Goal: Task Accomplishment & Management: Use online tool/utility

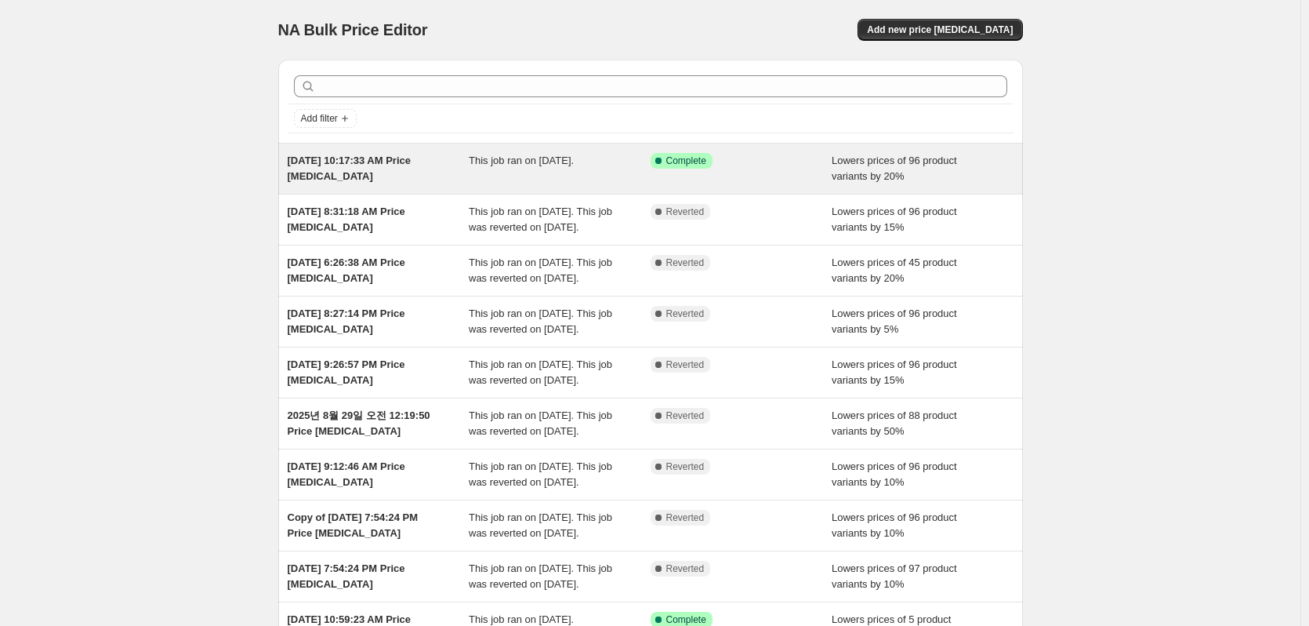
click at [791, 173] on div "Success Complete Complete" at bounding box center [742, 168] width 182 height 31
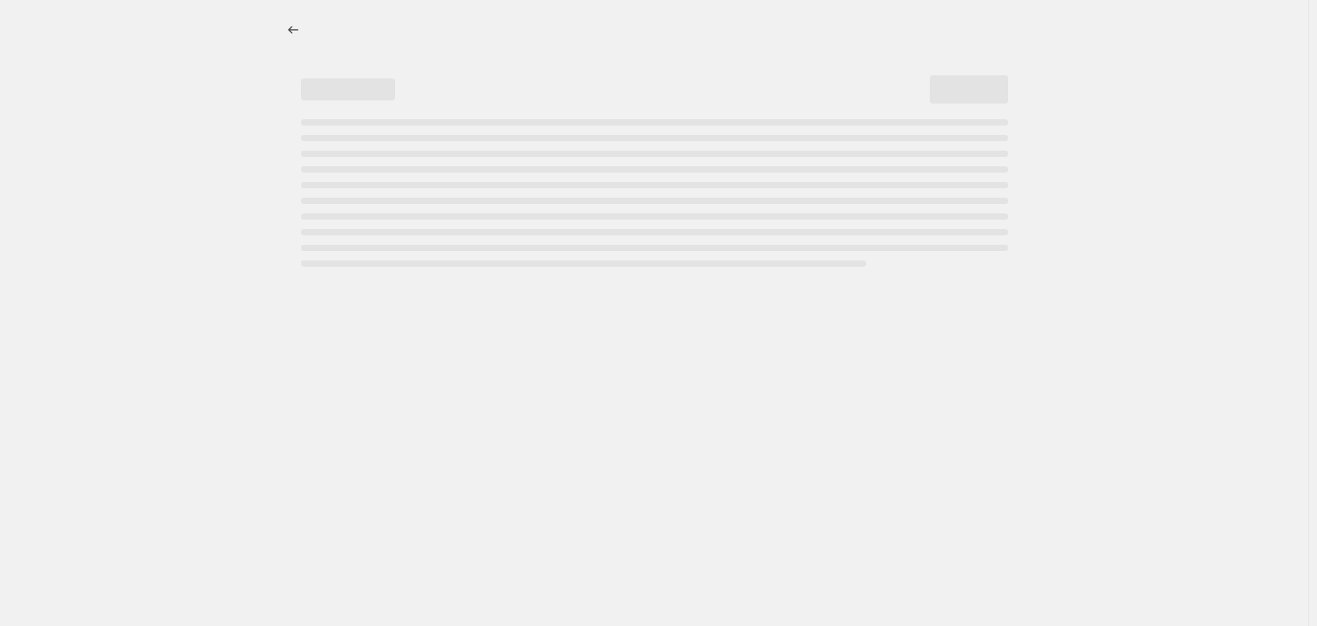
select select "percentage"
select select "collection"
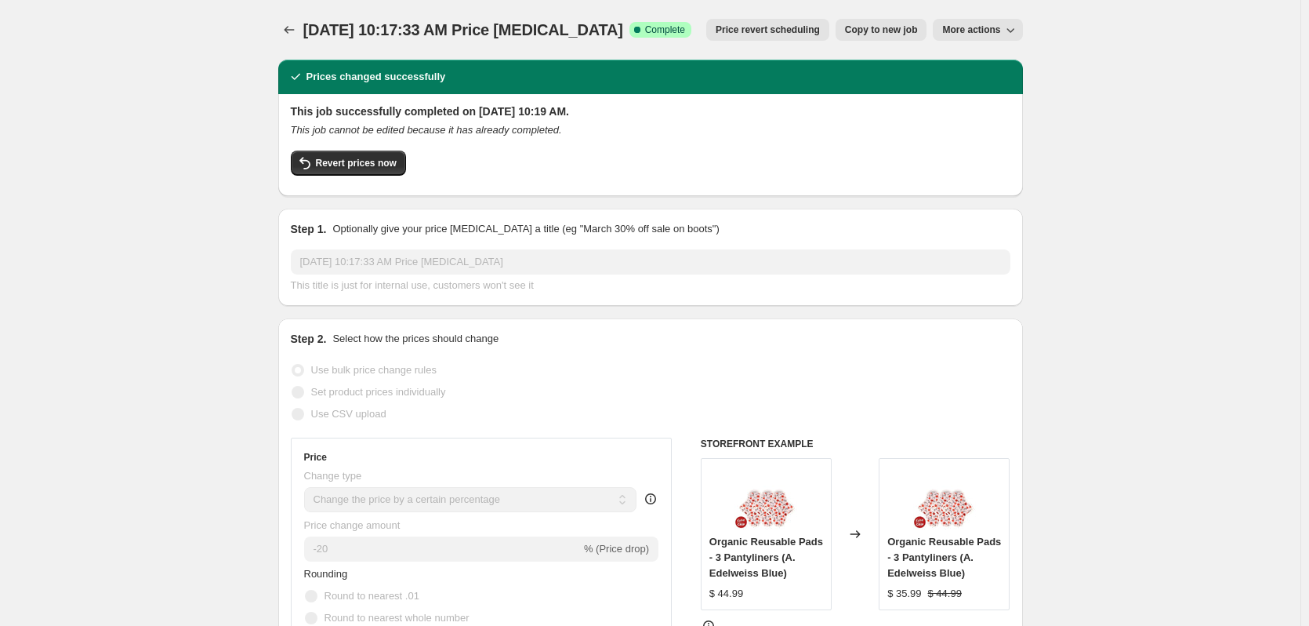
click at [980, 31] on span "More actions" at bounding box center [971, 30] width 58 height 13
click at [383, 165] on span "Revert prices now" at bounding box center [356, 163] width 81 height 13
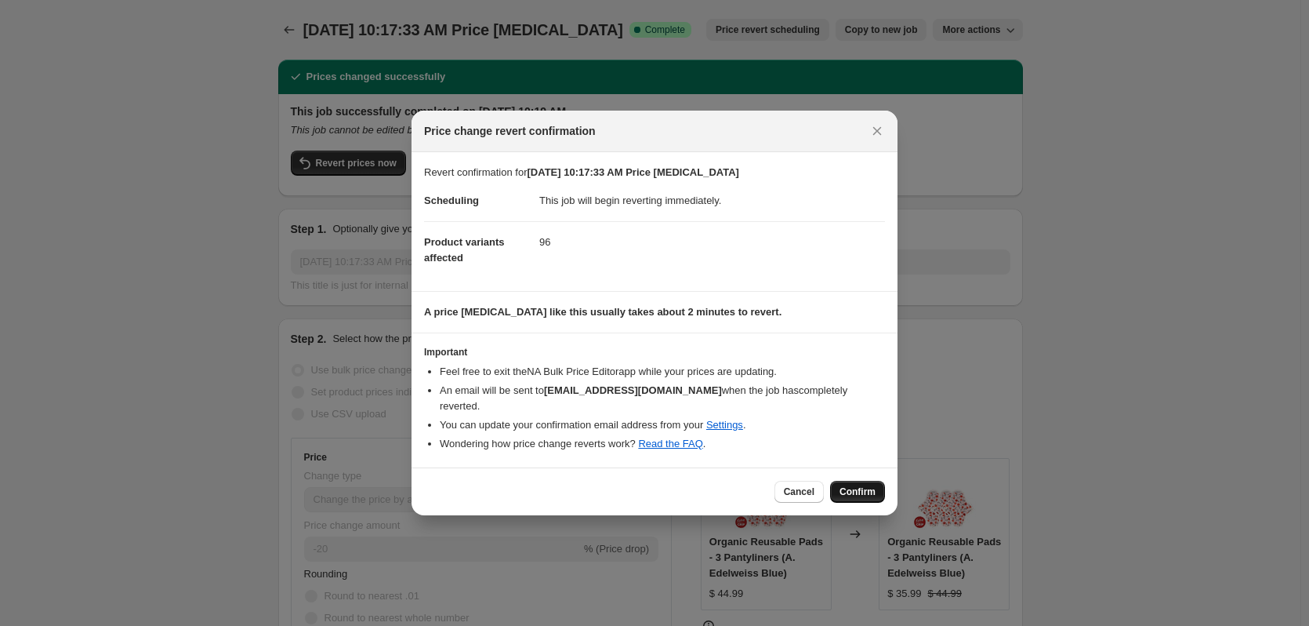
click at [844, 481] on button "Confirm" at bounding box center [857, 492] width 55 height 22
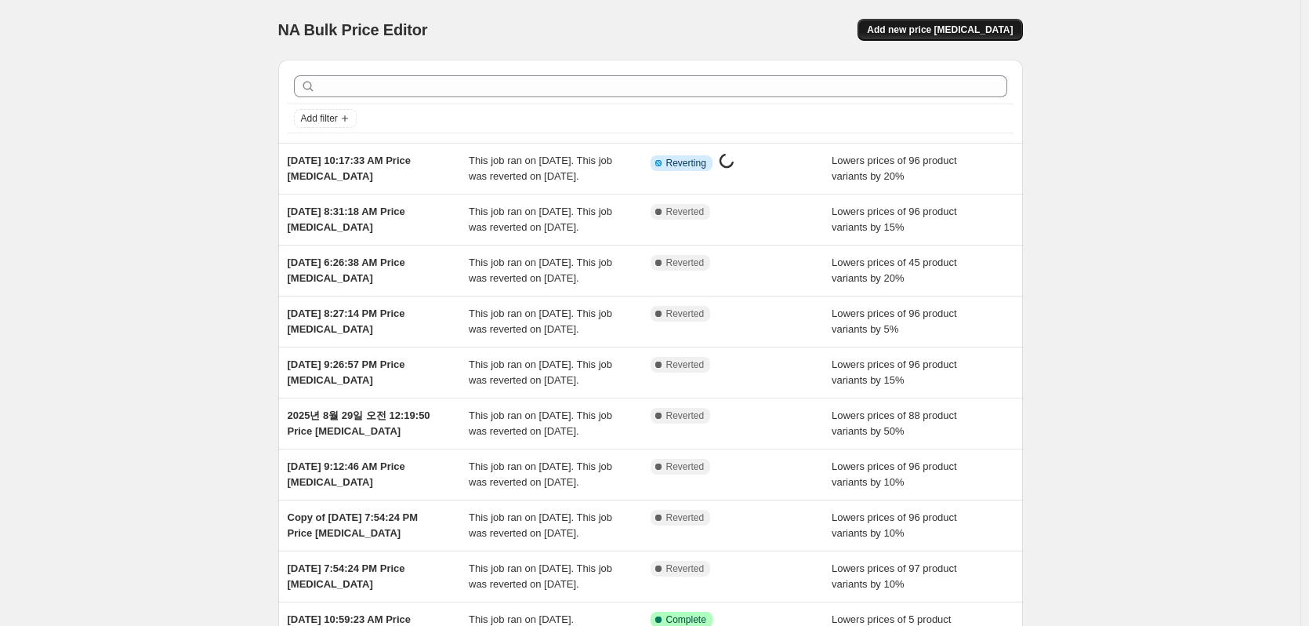
click at [932, 20] on button "Add new price [MEDICAL_DATA]" at bounding box center [940, 30] width 165 height 22
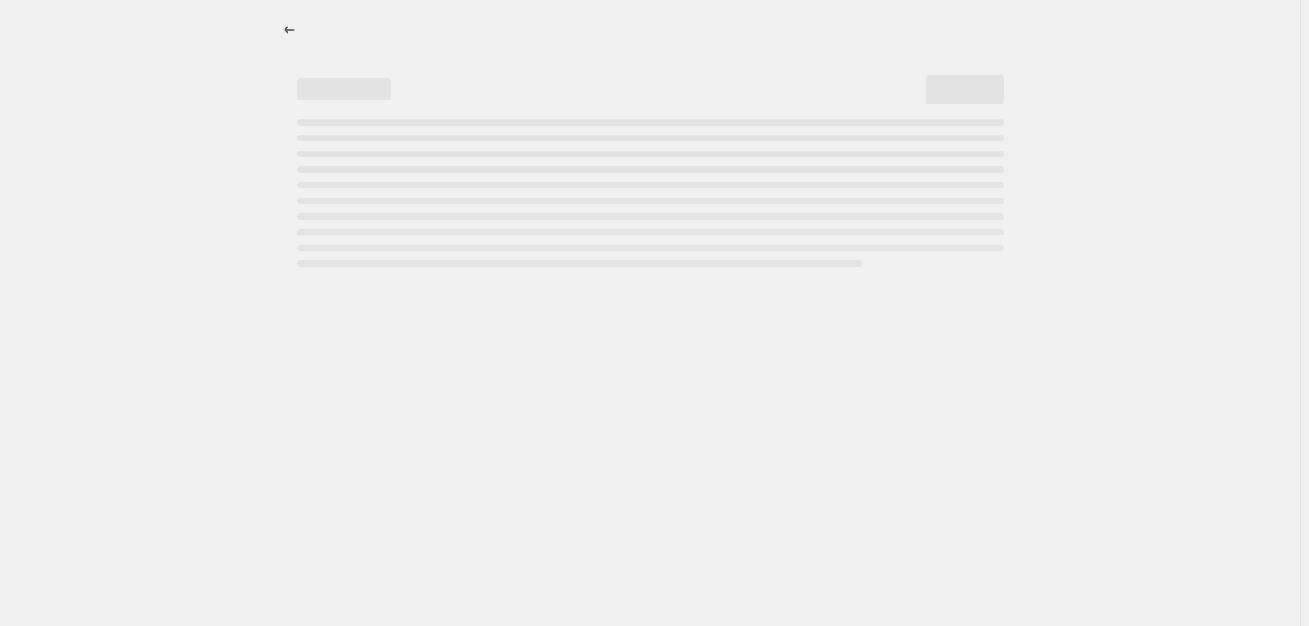
select select "percentage"
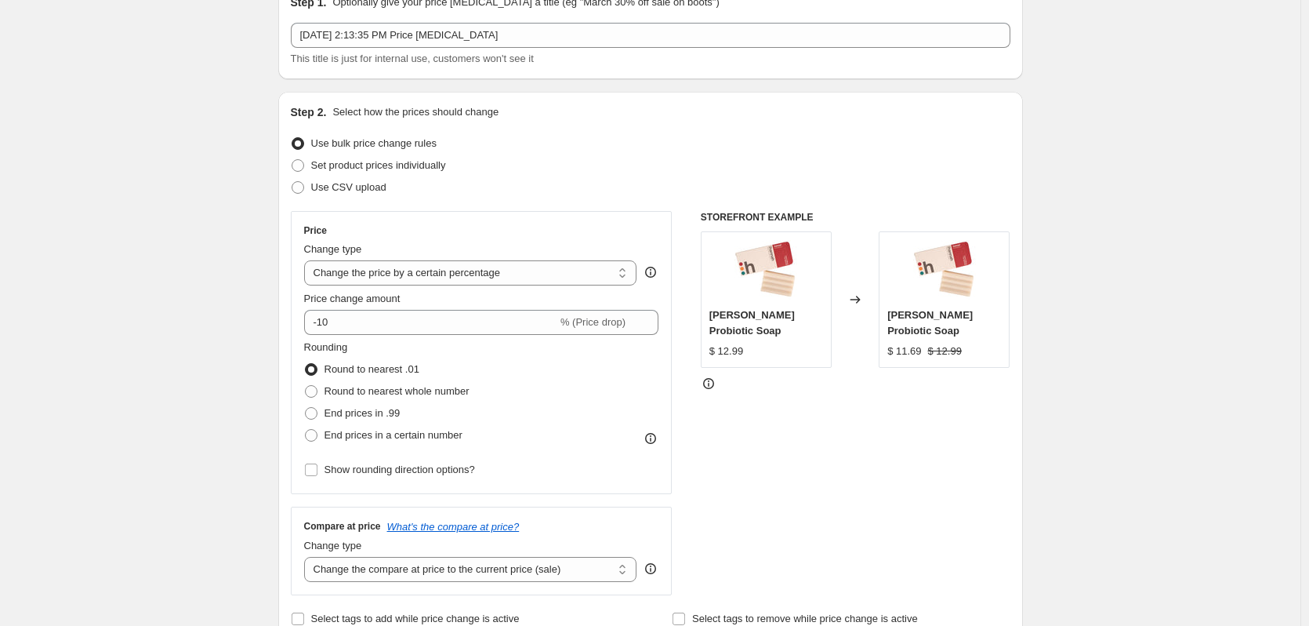
scroll to position [235, 0]
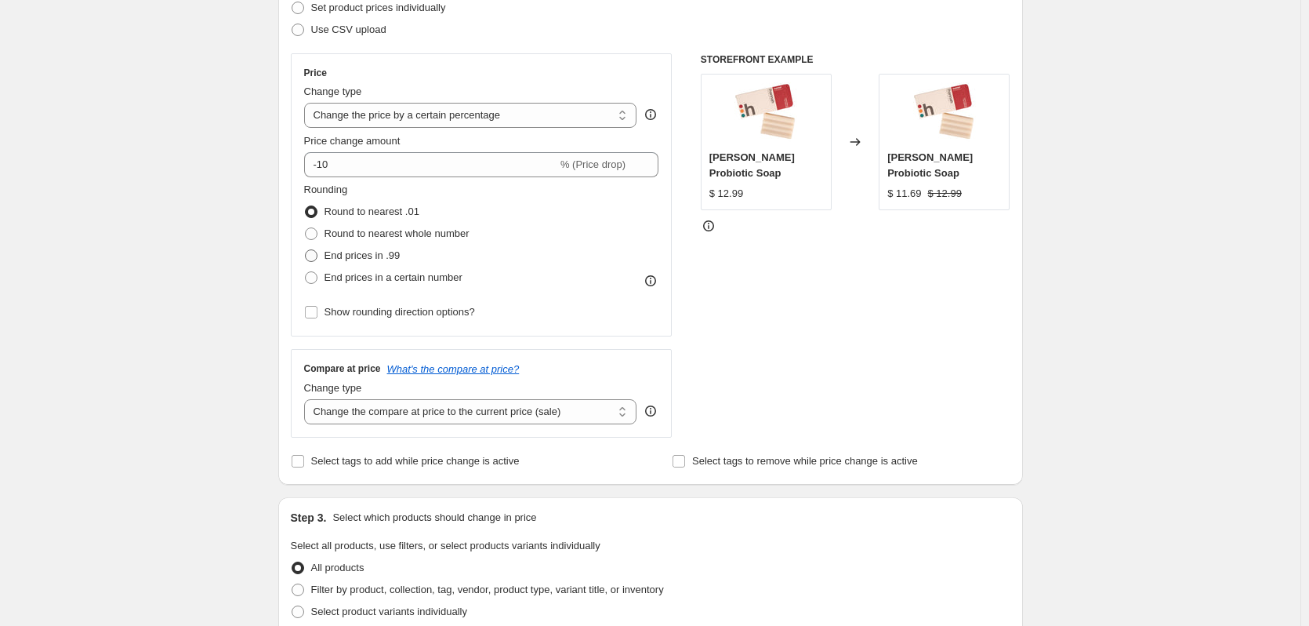
click at [336, 252] on span "End prices in .99" at bounding box center [363, 255] width 76 height 12
click at [306, 250] on input "End prices in .99" at bounding box center [305, 249] width 1 height 1
radio input "true"
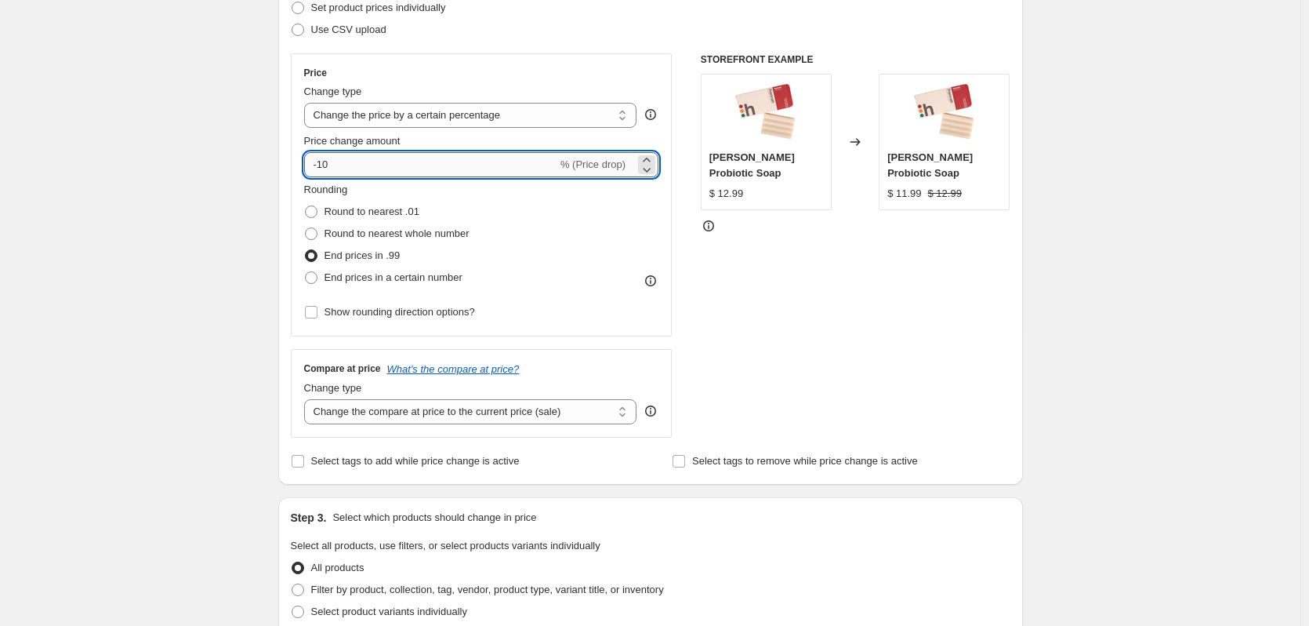
click at [367, 164] on input "-10" at bounding box center [430, 164] width 253 height 25
type input "-1"
type input "-20"
click at [258, 217] on div "Create new price [MEDICAL_DATA]. This page is ready Create new price [MEDICAL_D…" at bounding box center [650, 556] width 1301 height 1582
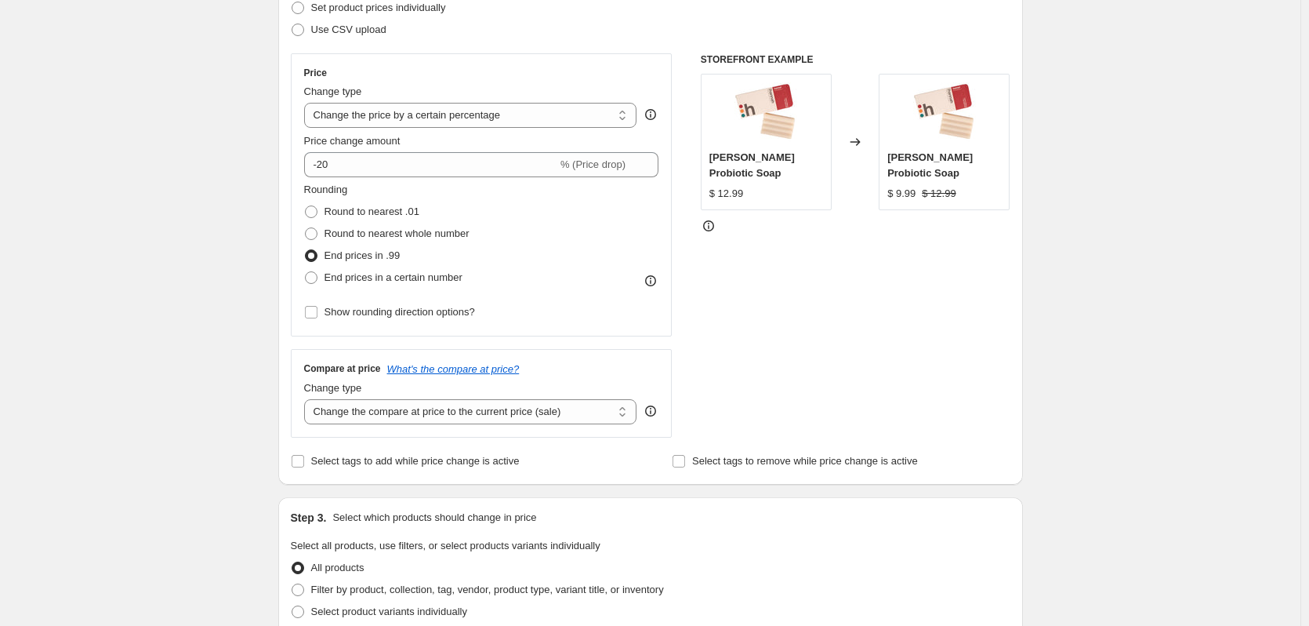
scroll to position [549, 0]
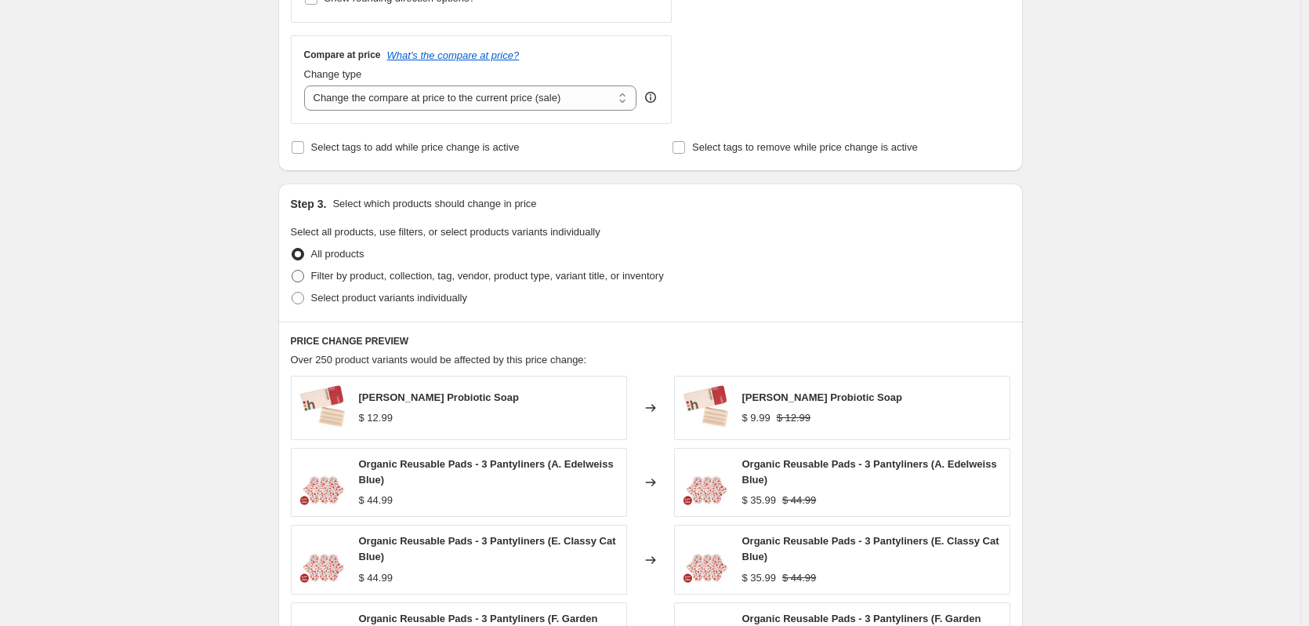
click at [349, 278] on span "Filter by product, collection, tag, vendor, product type, variant title, or inv…" at bounding box center [487, 276] width 353 height 12
click at [292, 271] on input "Filter by product, collection, tag, vendor, product type, variant title, or inv…" at bounding box center [292, 270] width 1 height 1
radio input "true"
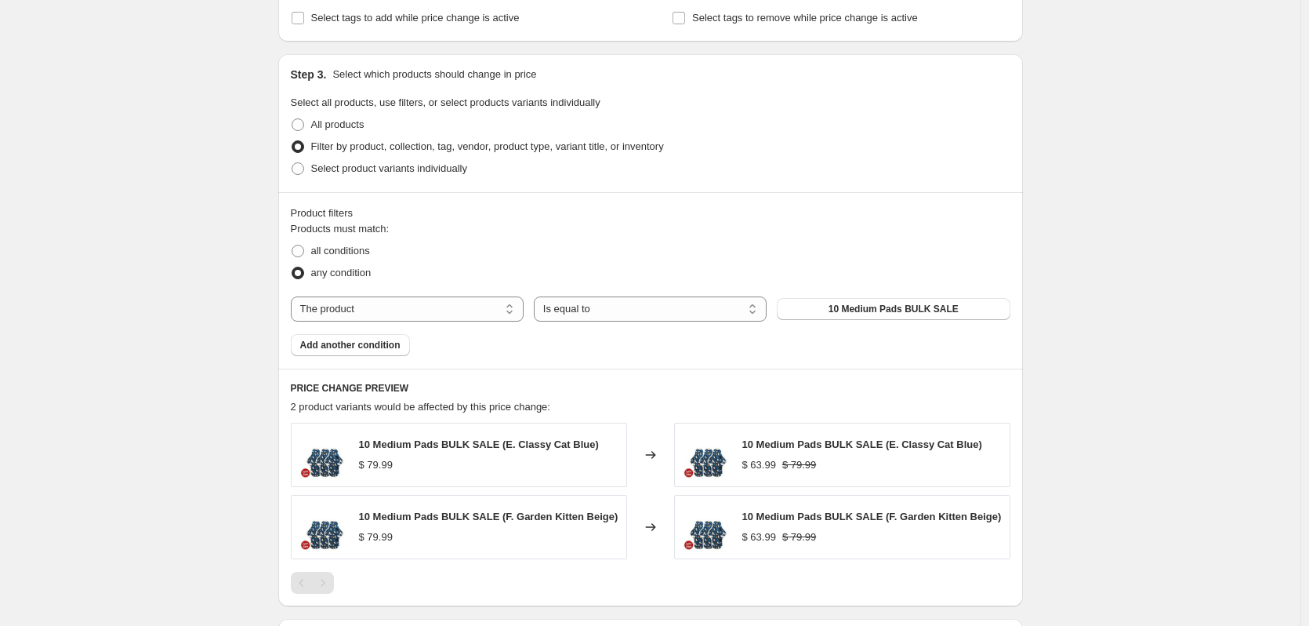
scroll to position [706, 0]
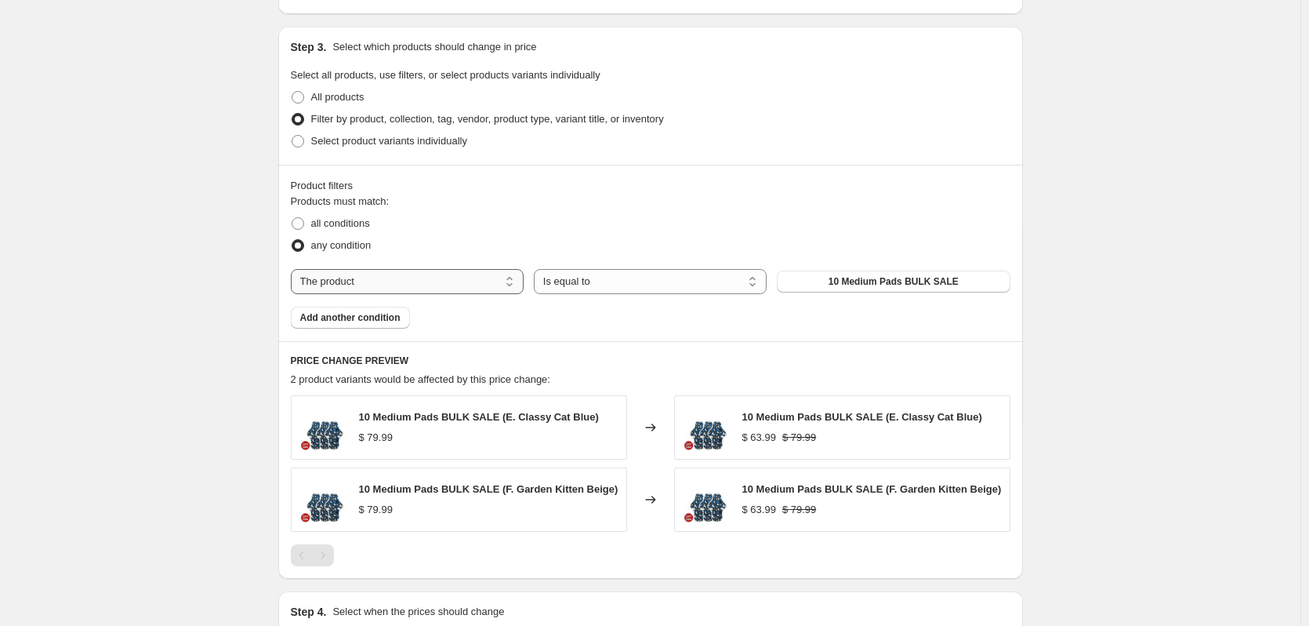
click at [456, 290] on select "The product The product's collection The product's tag The product's vendor The…" at bounding box center [407, 281] width 233 height 25
select select "collection"
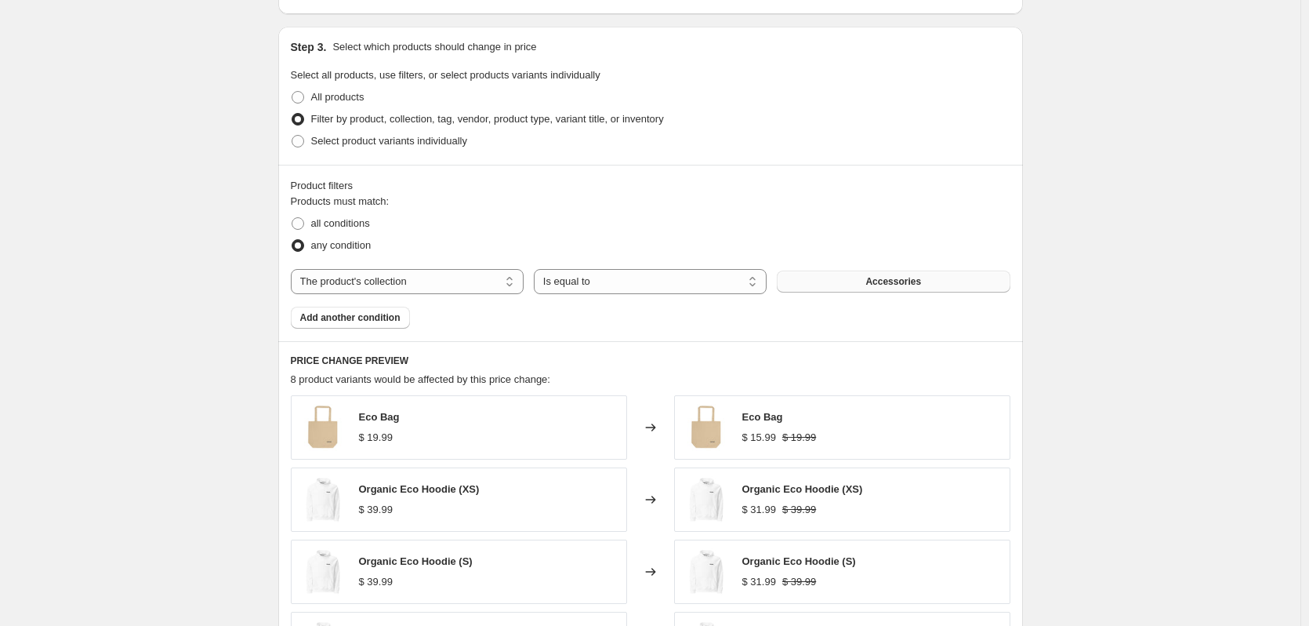
click at [825, 286] on button "Accessories" at bounding box center [893, 282] width 233 height 22
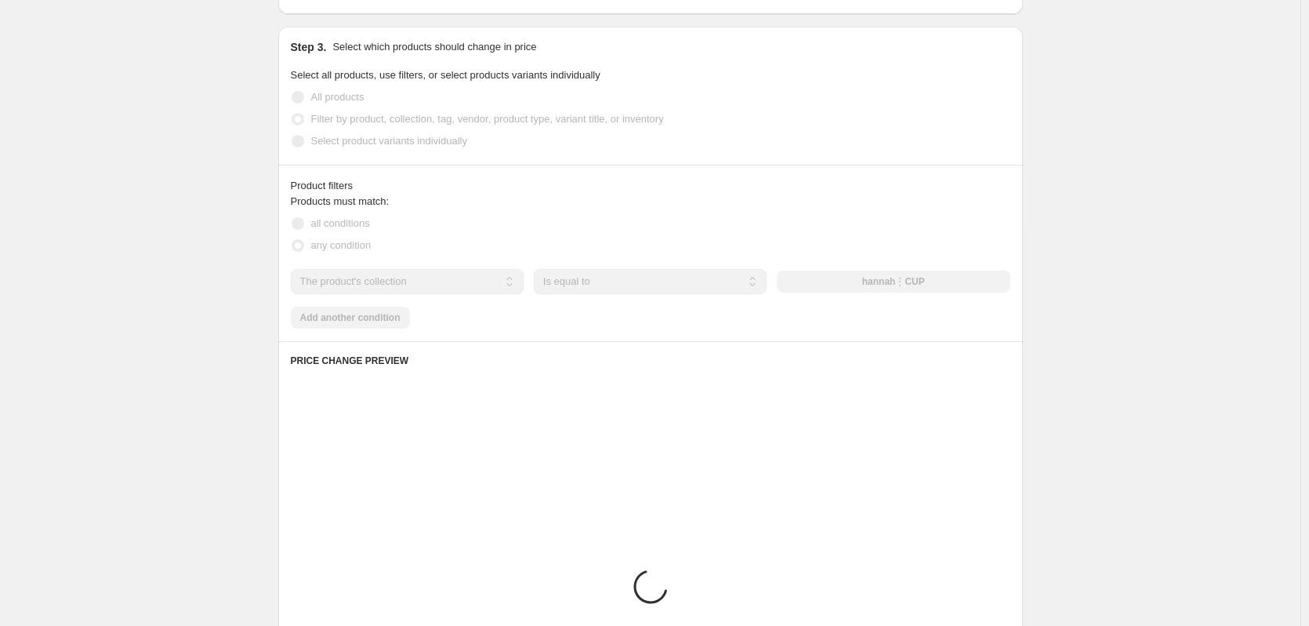
click at [212, 237] on div "Create new price [MEDICAL_DATA]. This page is ready Create new price [MEDICAL_D…" at bounding box center [650, 166] width 1301 height 1744
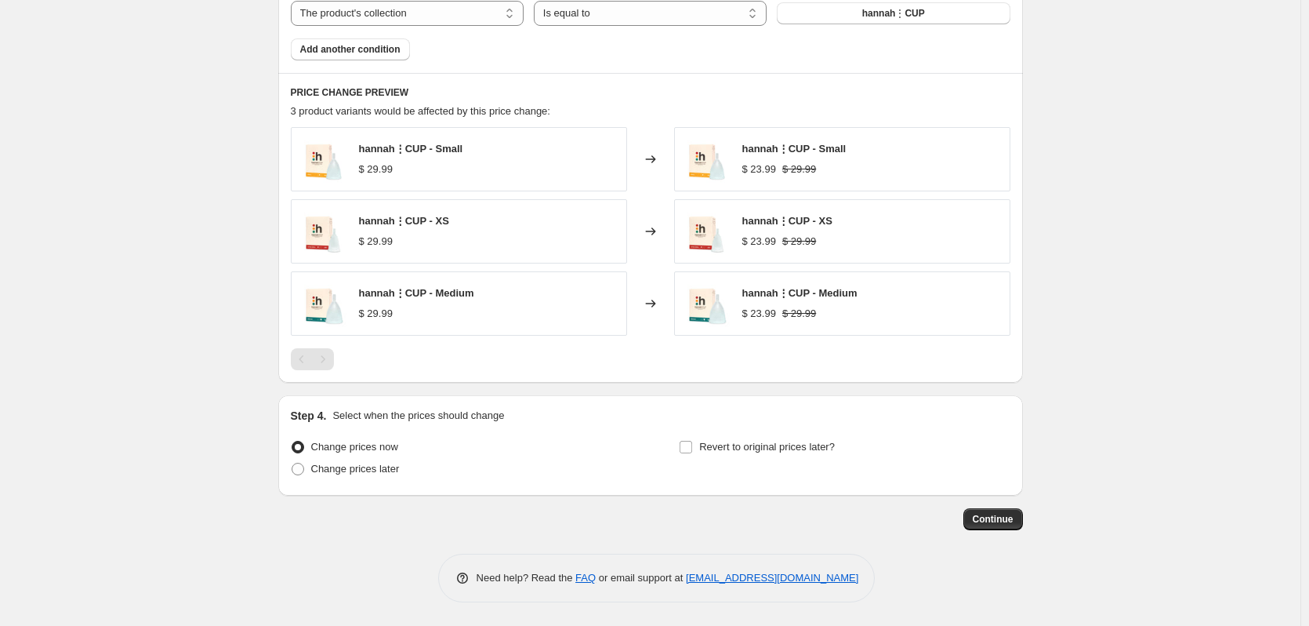
scroll to position [0, 0]
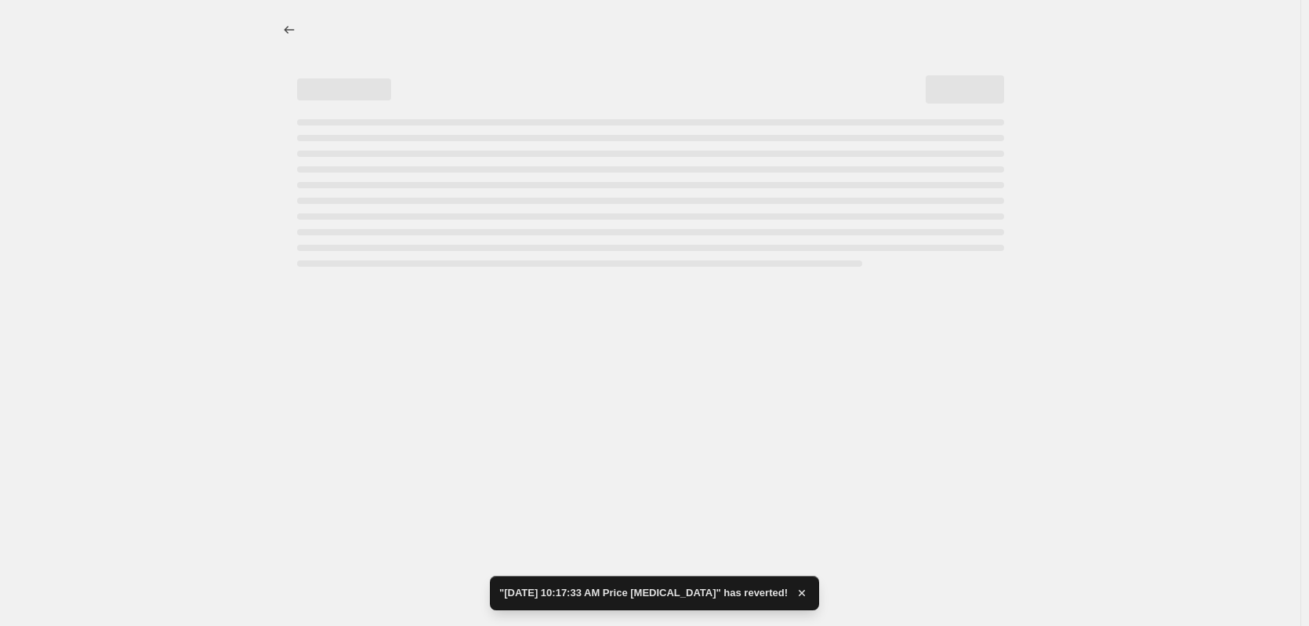
select select "percentage"
select select "collection"
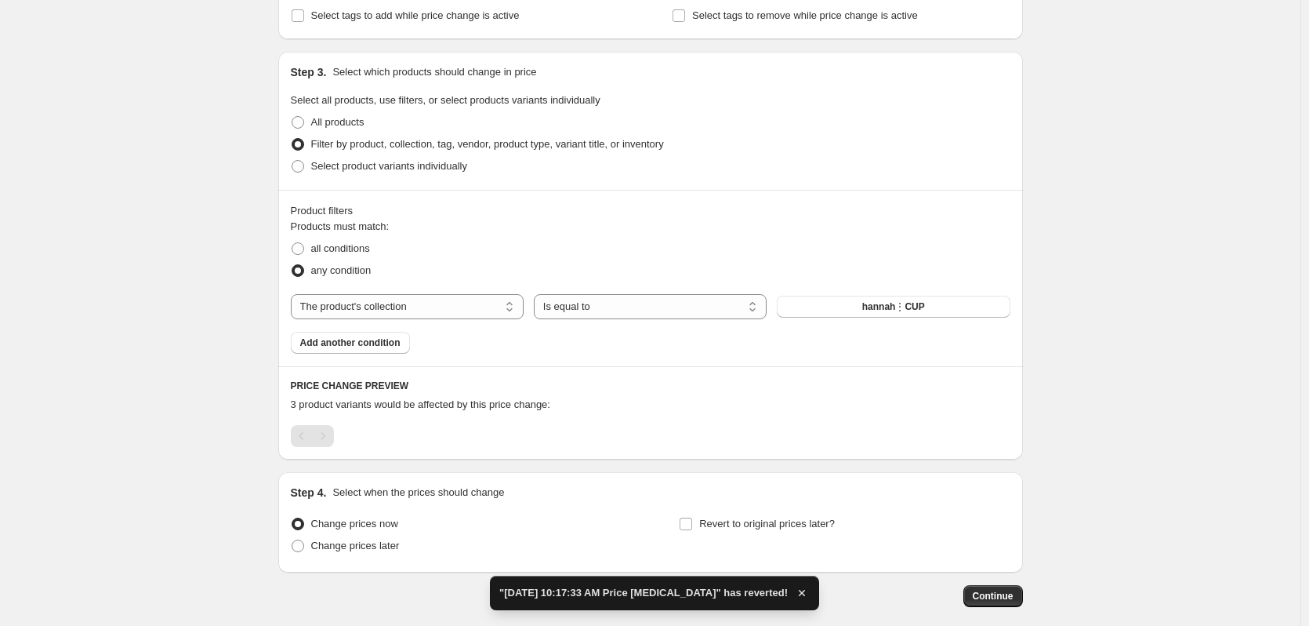
scroll to position [706, 0]
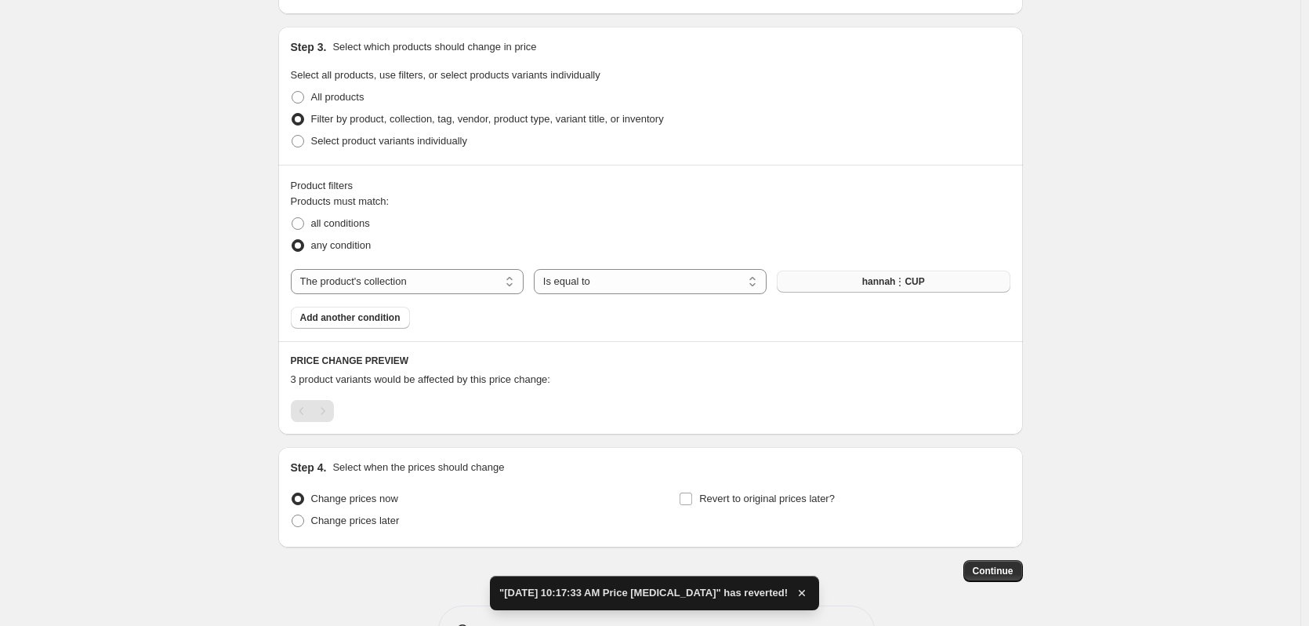
click at [795, 289] on button "hannah⋮CUP" at bounding box center [893, 282] width 233 height 22
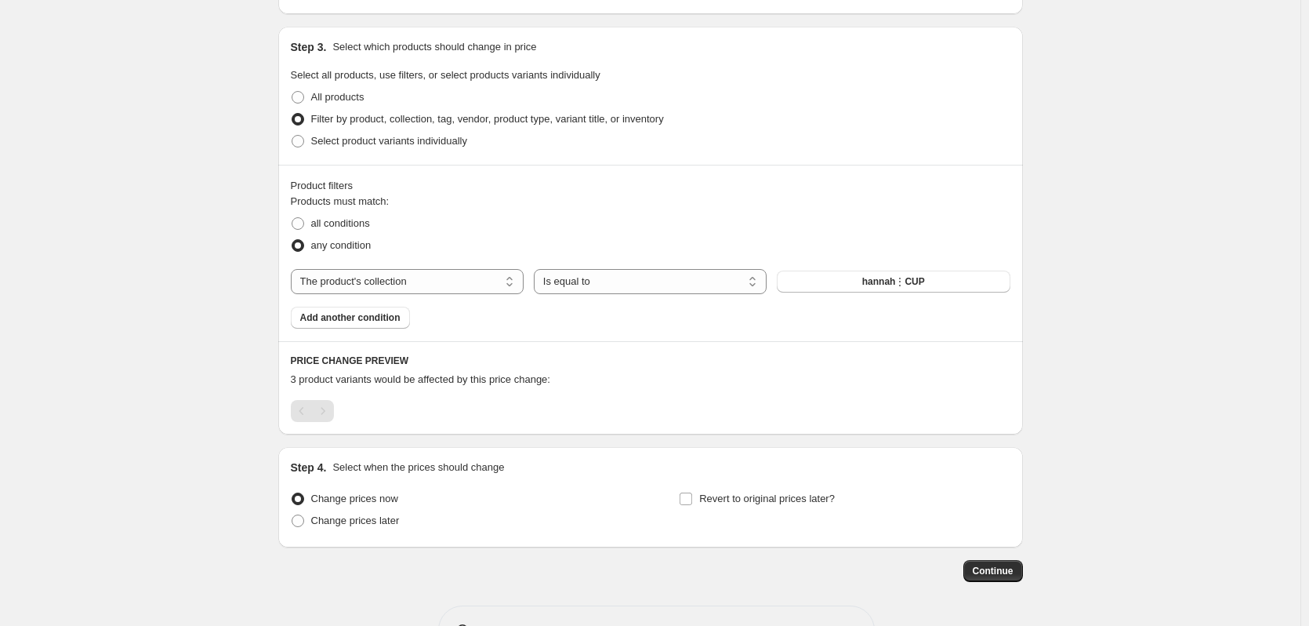
click at [302, 407] on div "Pagination" at bounding box center [302, 411] width 22 height 22
click at [321, 380] on span "3 product variants would be affected by this price change:" at bounding box center [421, 379] width 260 height 12
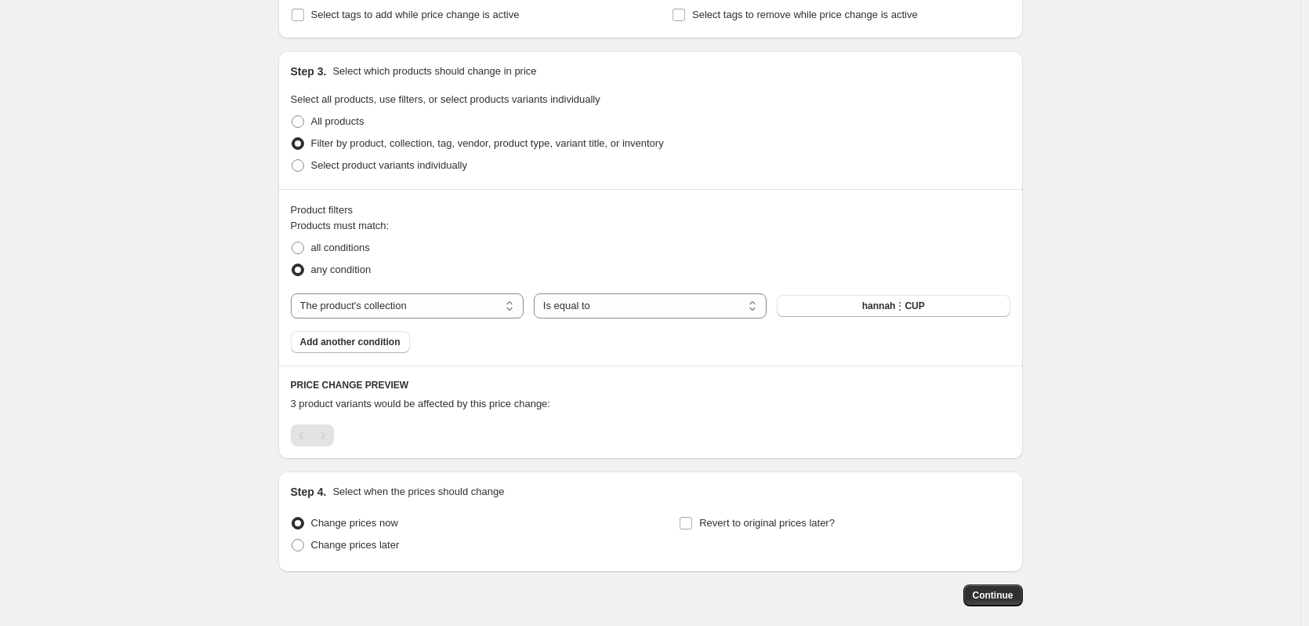
scroll to position [758, 0]
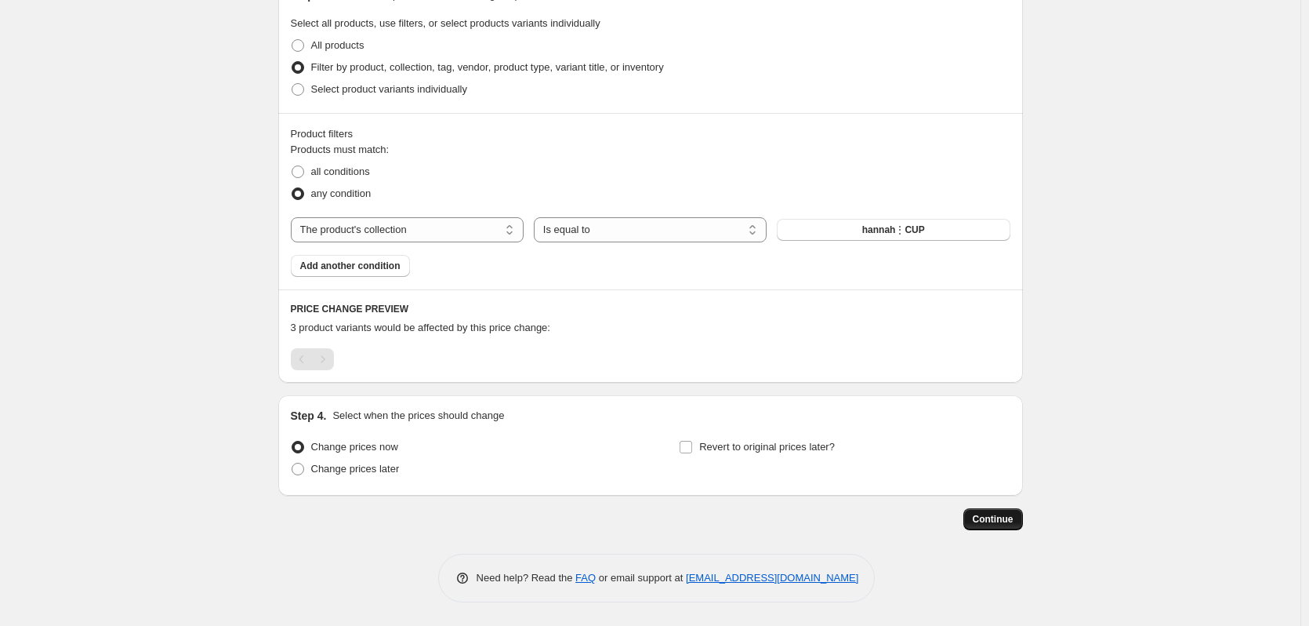
click at [996, 518] on span "Continue" at bounding box center [993, 519] width 41 height 13
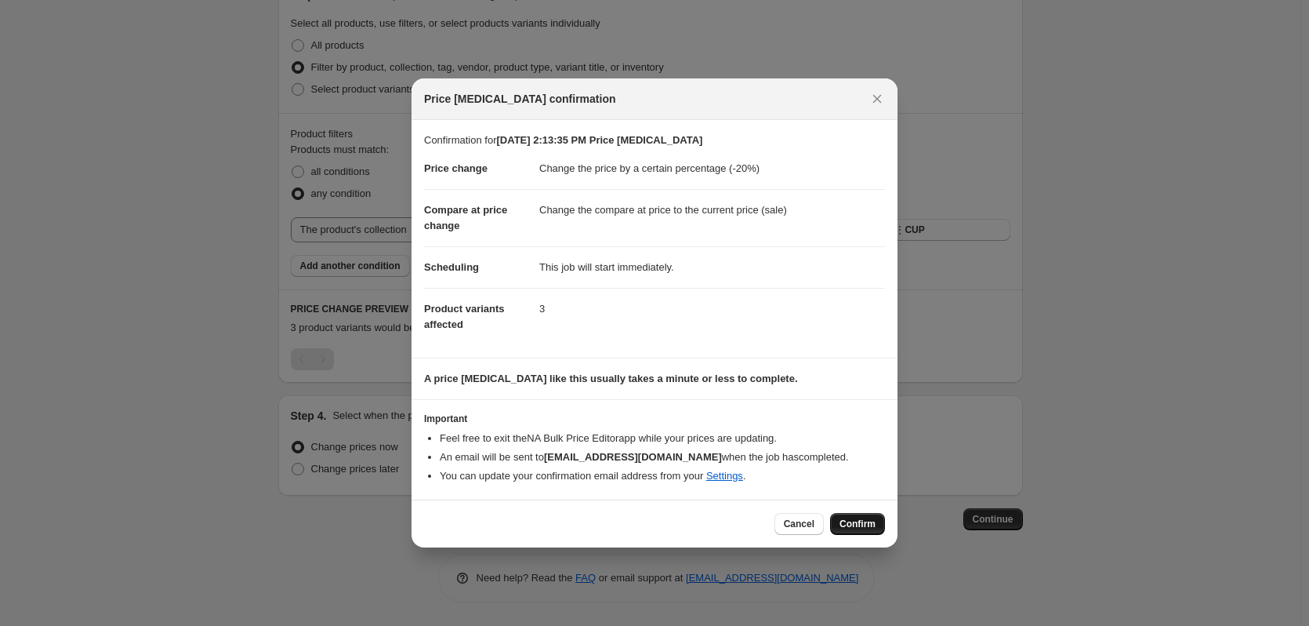
click at [848, 529] on span "Confirm" at bounding box center [858, 524] width 36 height 13
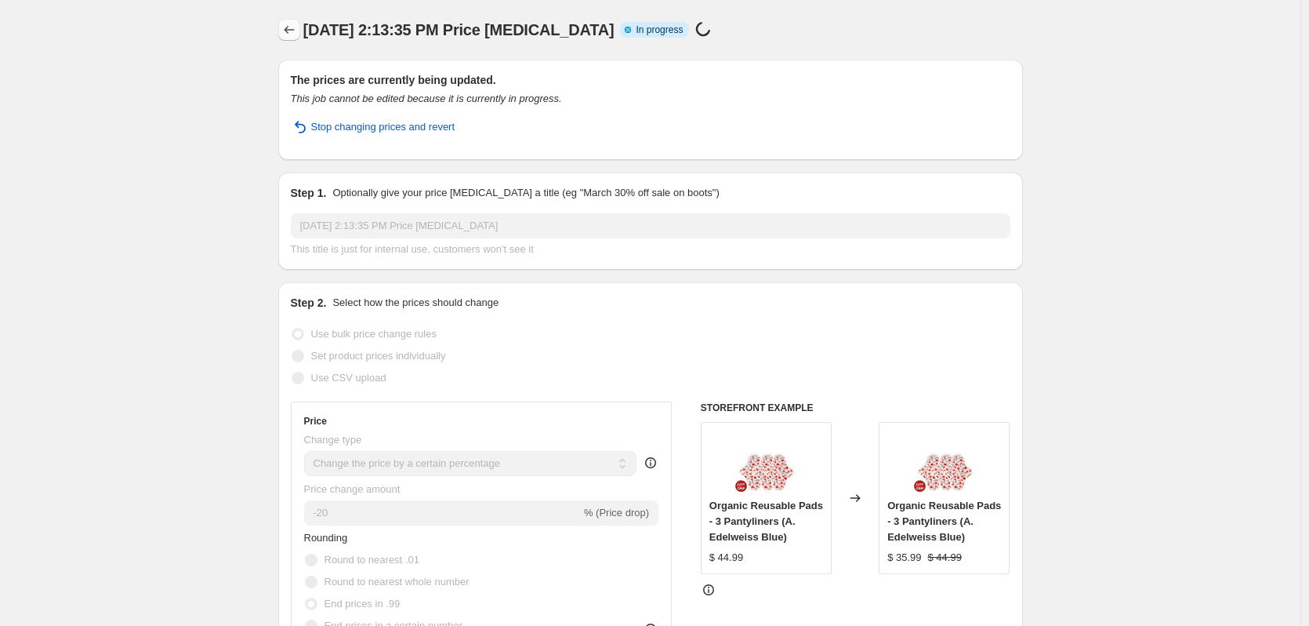
click at [292, 29] on icon "Price change jobs" at bounding box center [289, 30] width 16 height 16
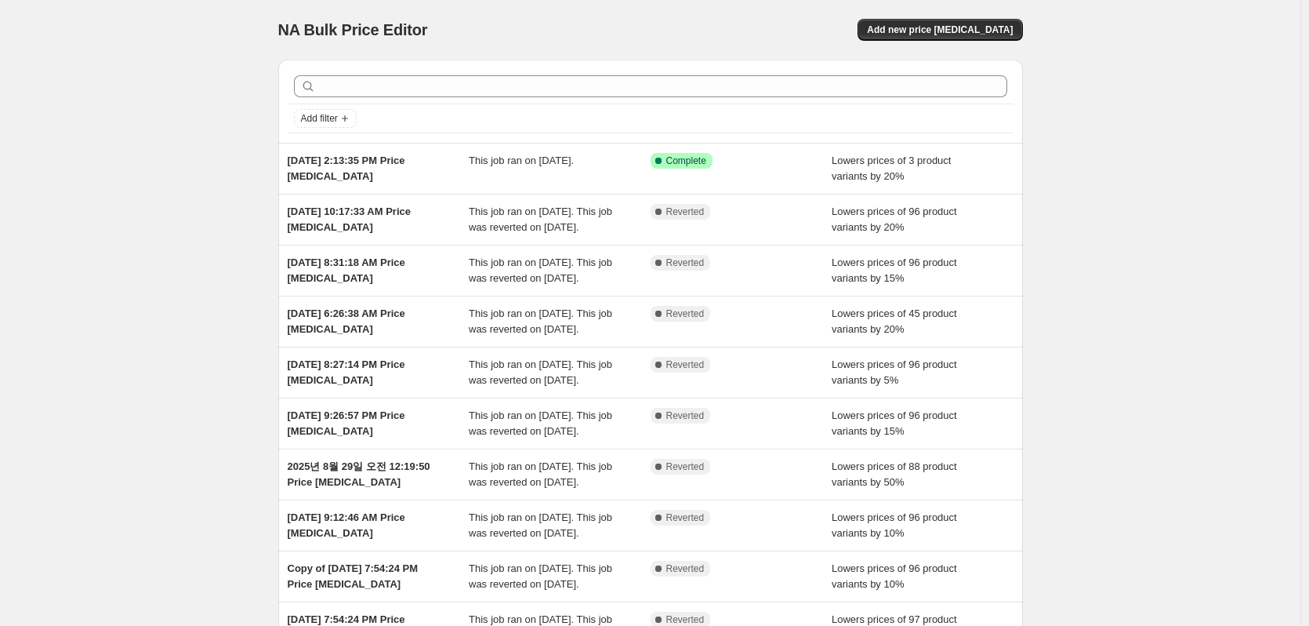
click at [192, 187] on div "NA Bulk Price Editor. This page is ready NA Bulk Price Editor Add new price [ME…" at bounding box center [650, 404] width 1301 height 808
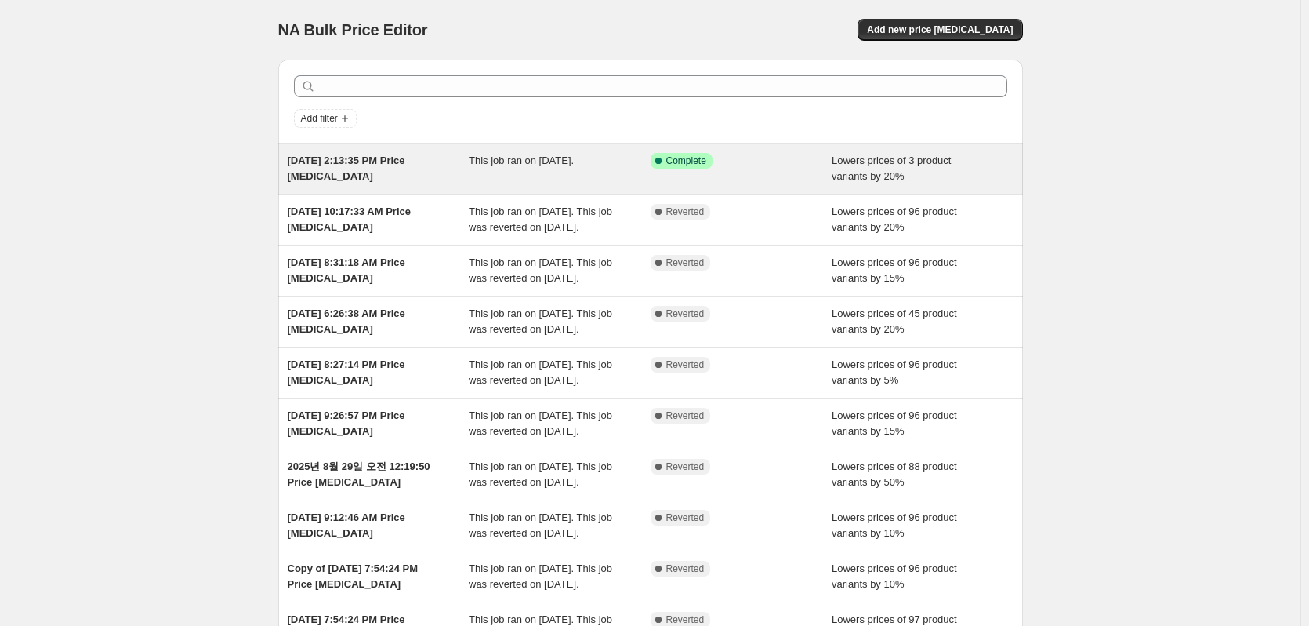
click at [495, 183] on div "This job ran on [DATE]." at bounding box center [560, 168] width 182 height 31
